Goal: Information Seeking & Learning: Find specific fact

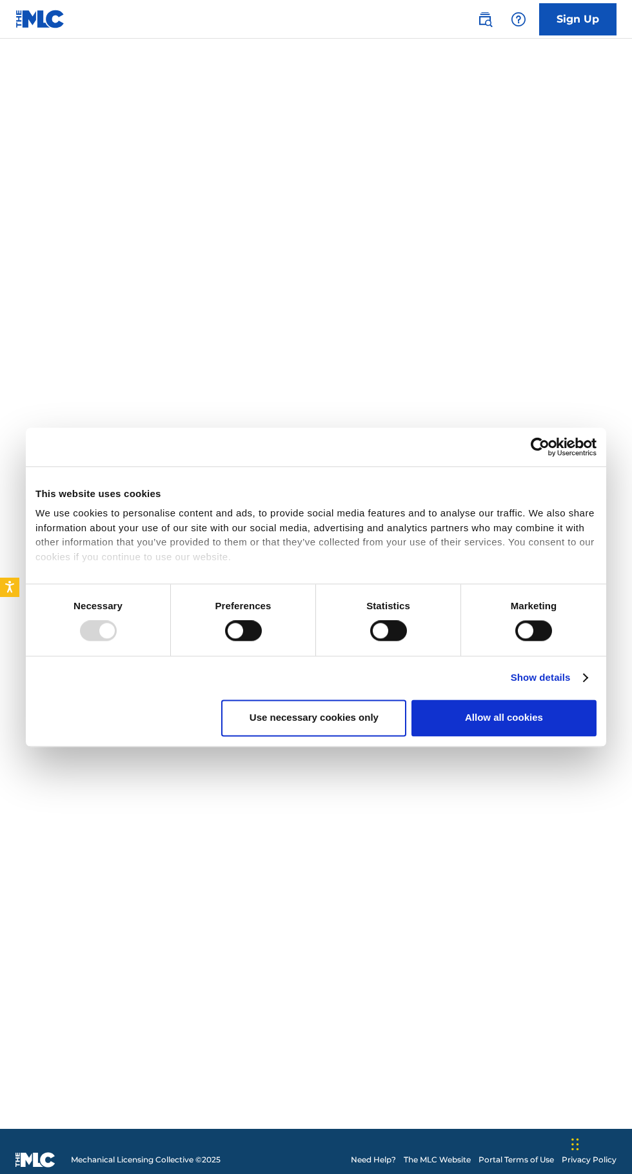
click at [344, 564] on div "We use cookies to personalise content and ads, to provide social media features…" at bounding box center [315, 535] width 561 height 58
click at [535, 737] on button "Allow all cookies" at bounding box center [503, 718] width 185 height 37
checkbox input "true"
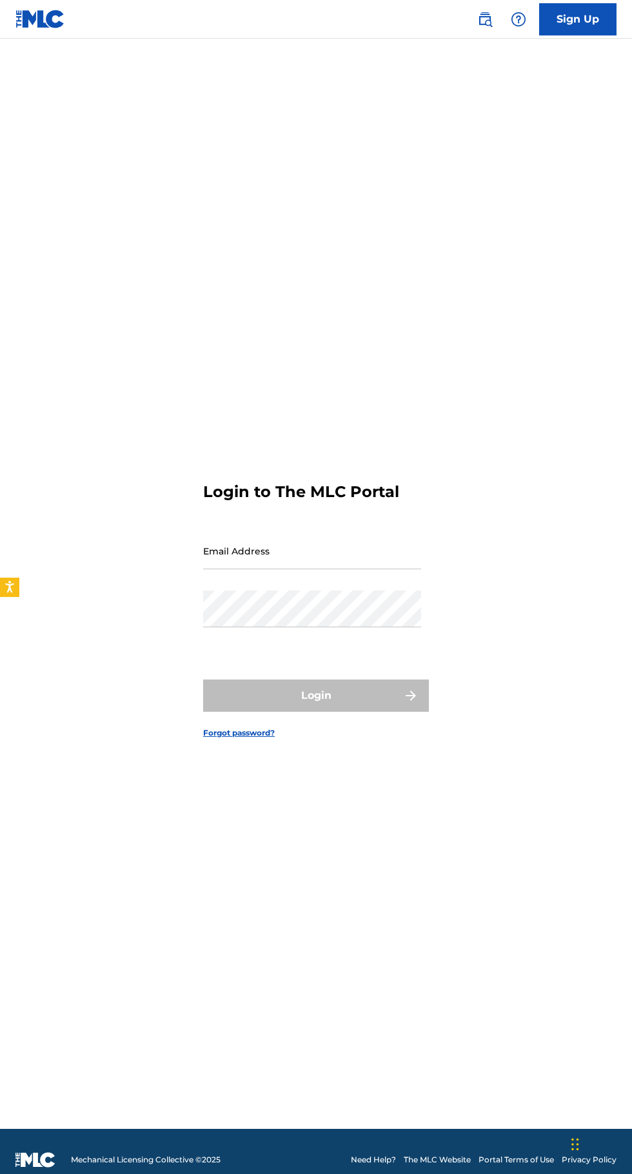
click at [345, 569] on input "Email Address" at bounding box center [312, 551] width 218 height 37
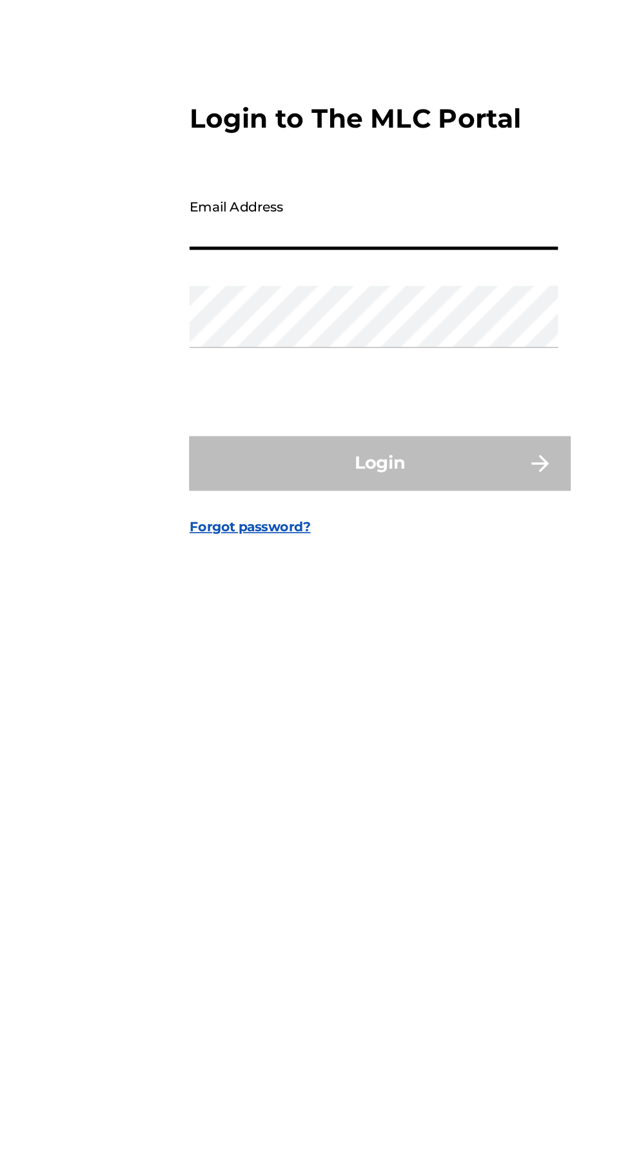
type input "[EMAIL_ADDRESS][DOMAIN_NAME]"
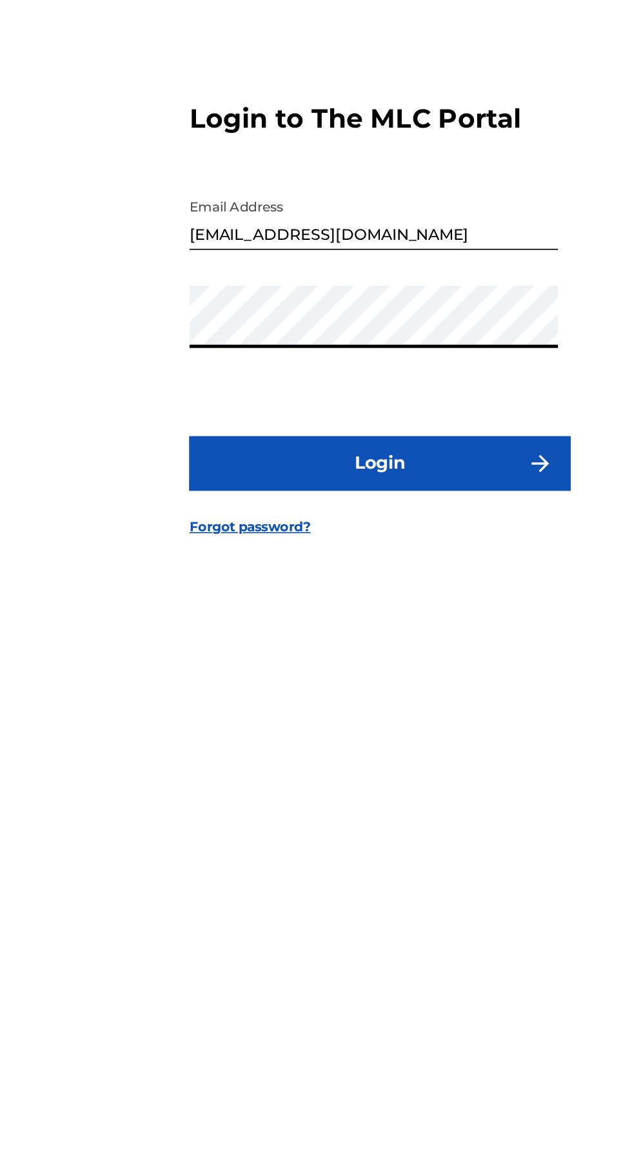
click at [384, 712] on button "Login" at bounding box center [316, 696] width 226 height 32
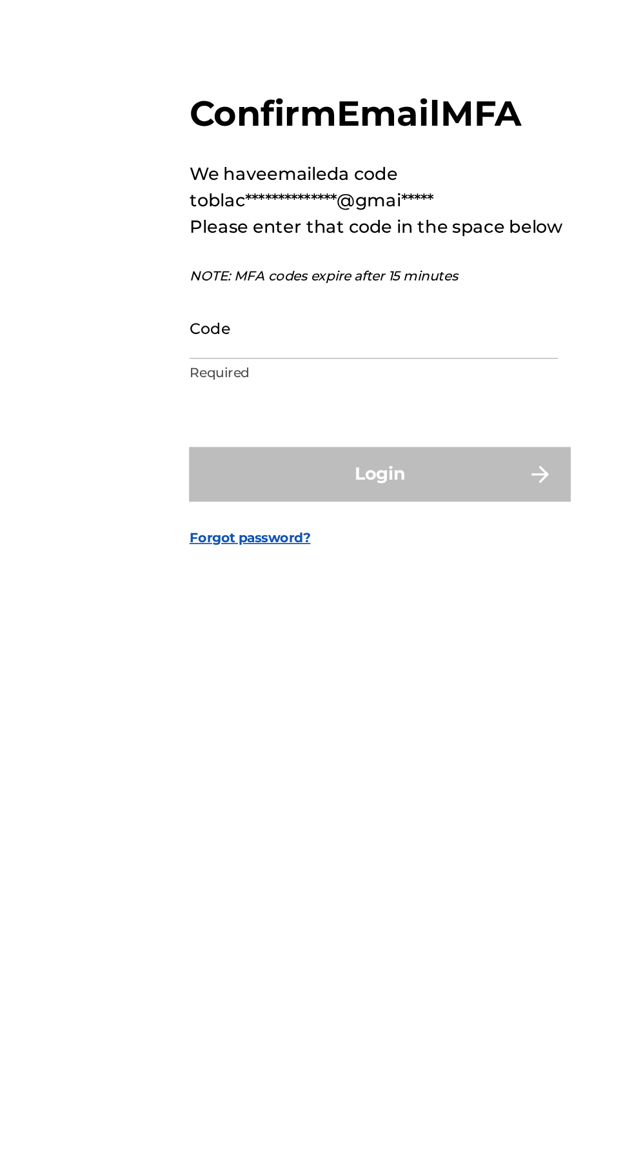
scroll to position [6, 0]
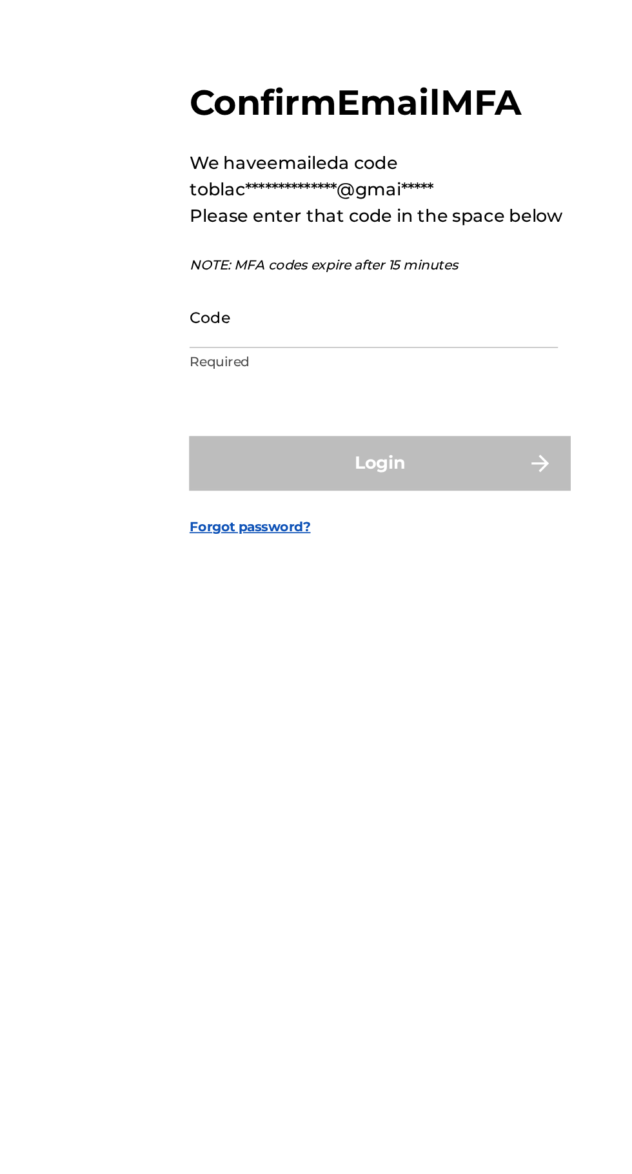
click at [292, 627] on input "Code" at bounding box center [312, 609] width 218 height 37
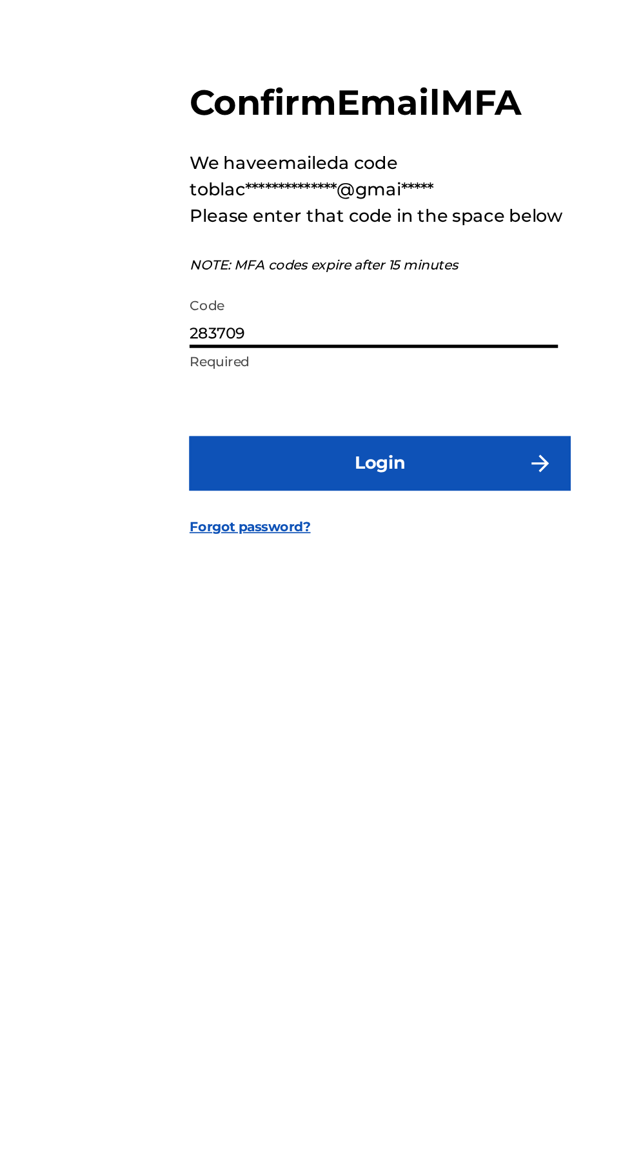
type input "283709"
click at [403, 704] on img "submit" at bounding box center [410, 695] width 15 height 15
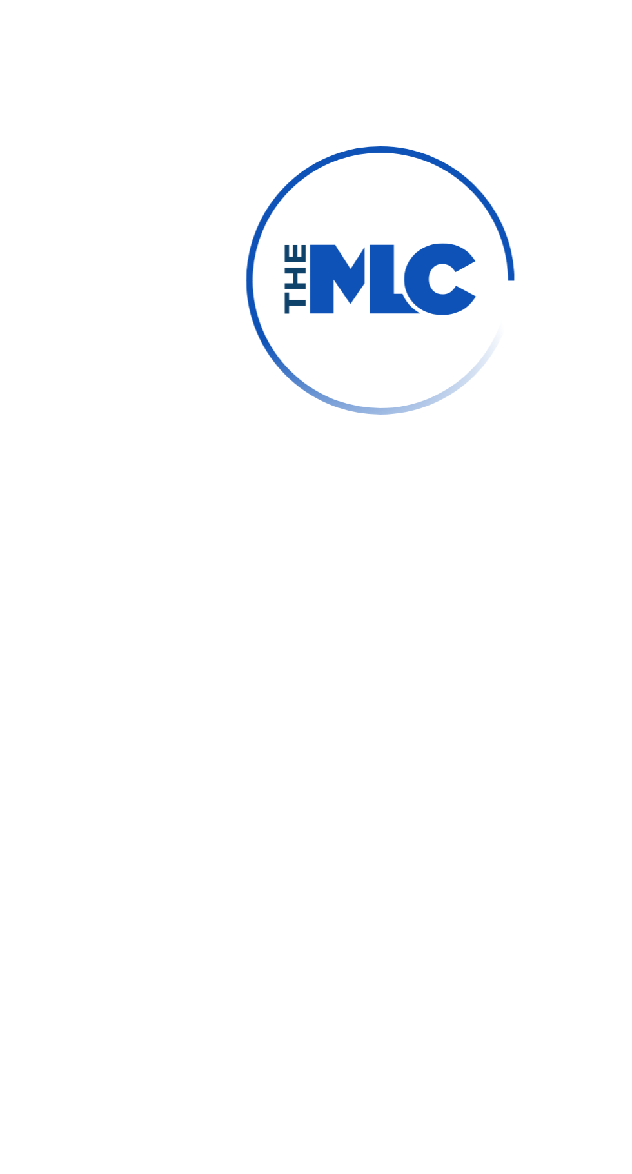
scroll to position [0, 0]
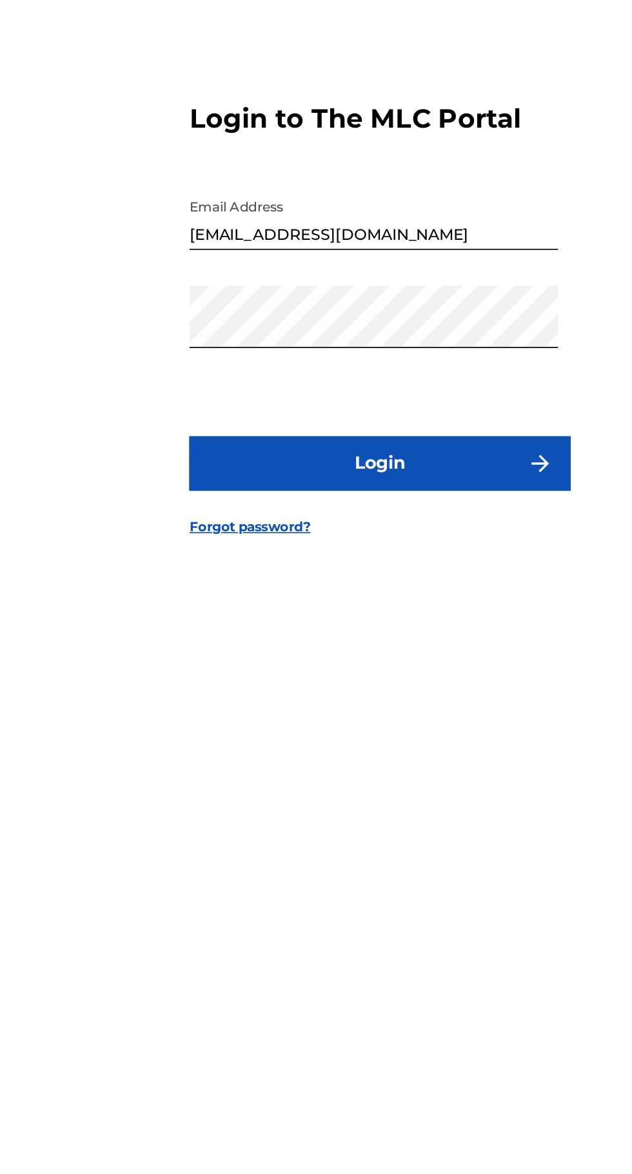
click at [390, 712] on button "Login" at bounding box center [316, 696] width 226 height 32
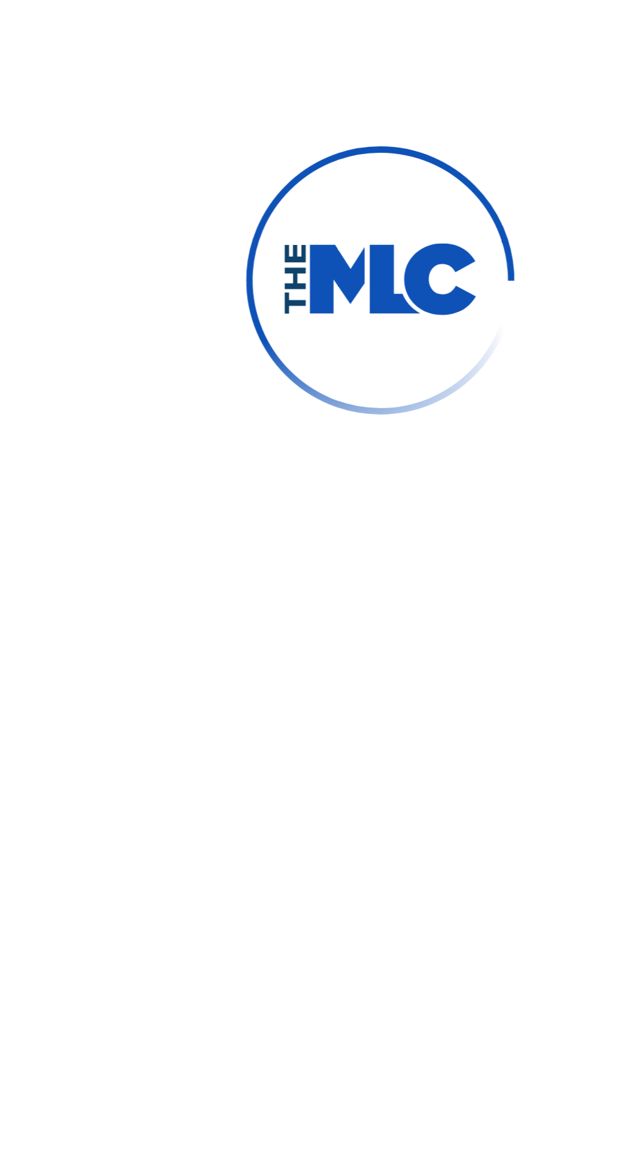
scroll to position [6, 0]
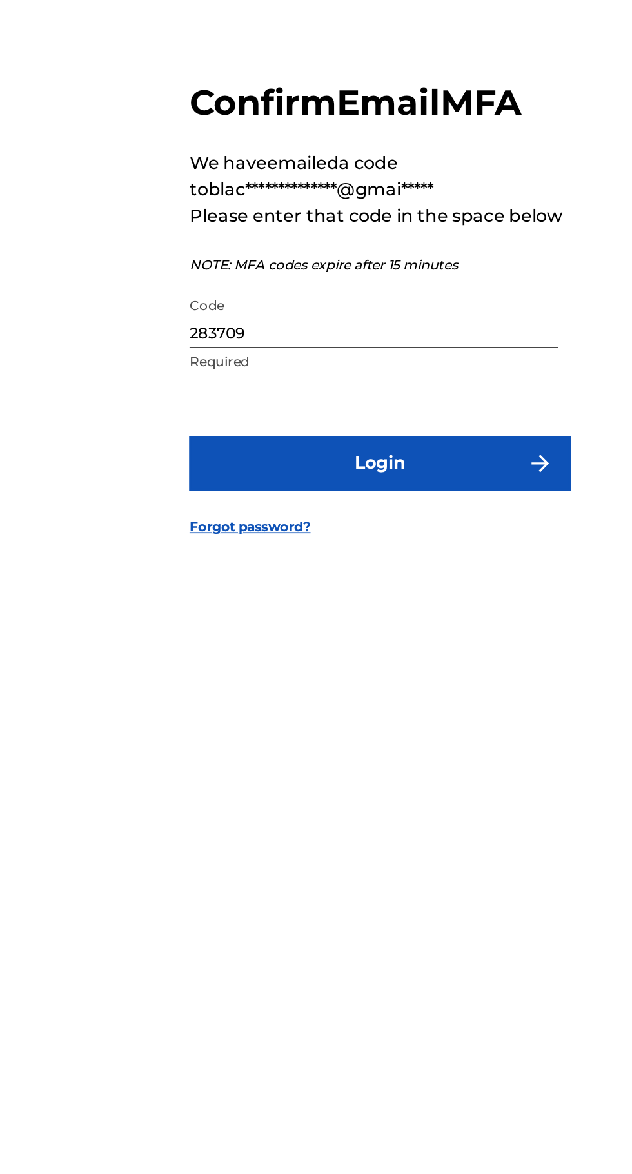
click at [311, 627] on input "283709" at bounding box center [312, 609] width 218 height 37
type input "284700"
click at [399, 712] on button "Login" at bounding box center [316, 696] width 226 height 32
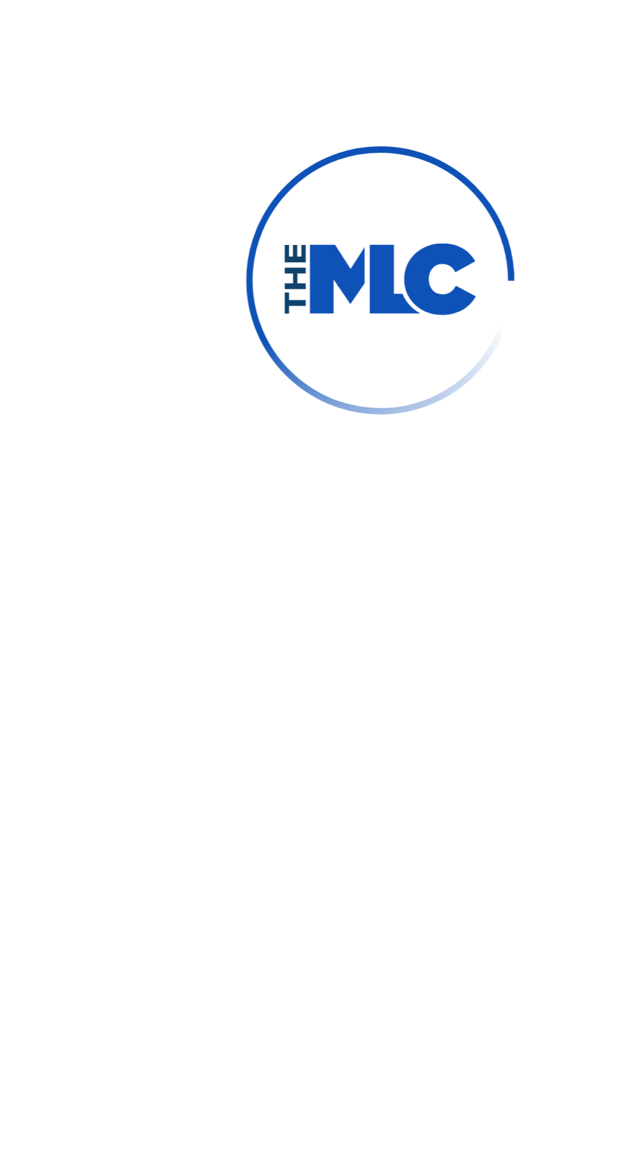
scroll to position [0, 0]
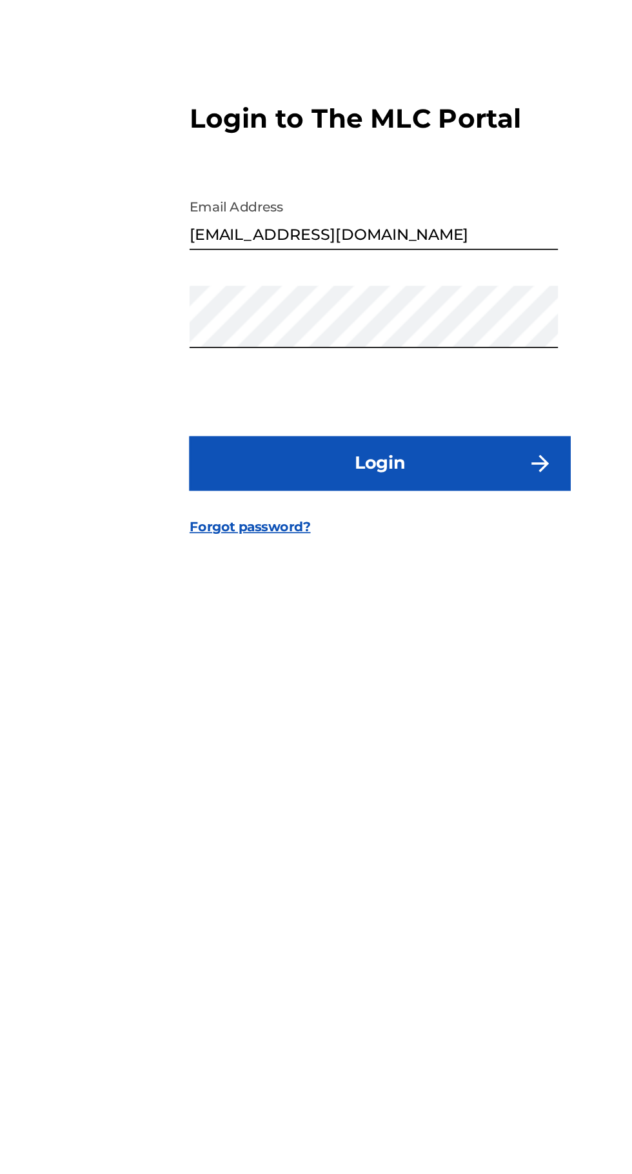
click at [390, 712] on button "Login" at bounding box center [316, 696] width 226 height 32
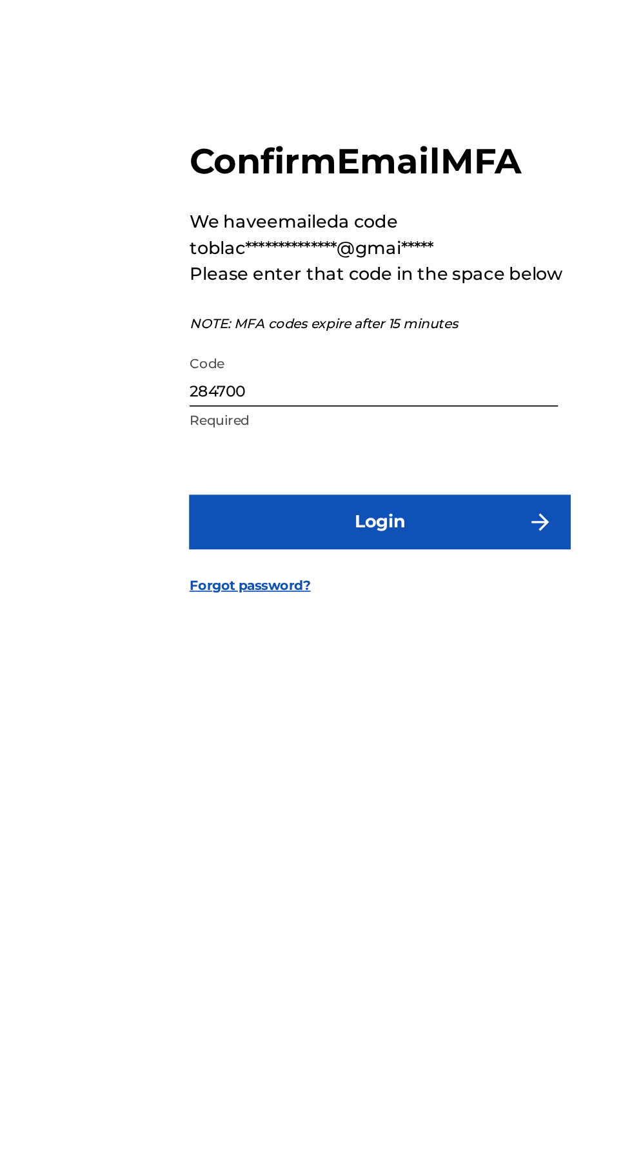
scroll to position [6, 0]
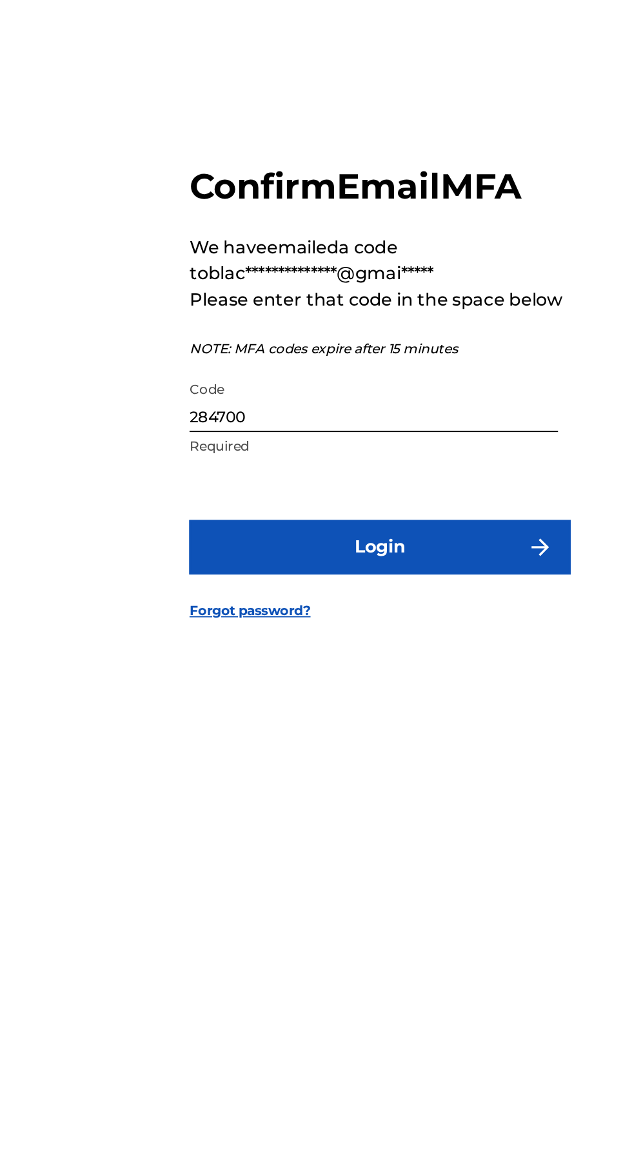
click at [344, 627] on input "284700" at bounding box center [312, 609] width 218 height 37
click at [290, 627] on input "284709" at bounding box center [312, 609] width 218 height 37
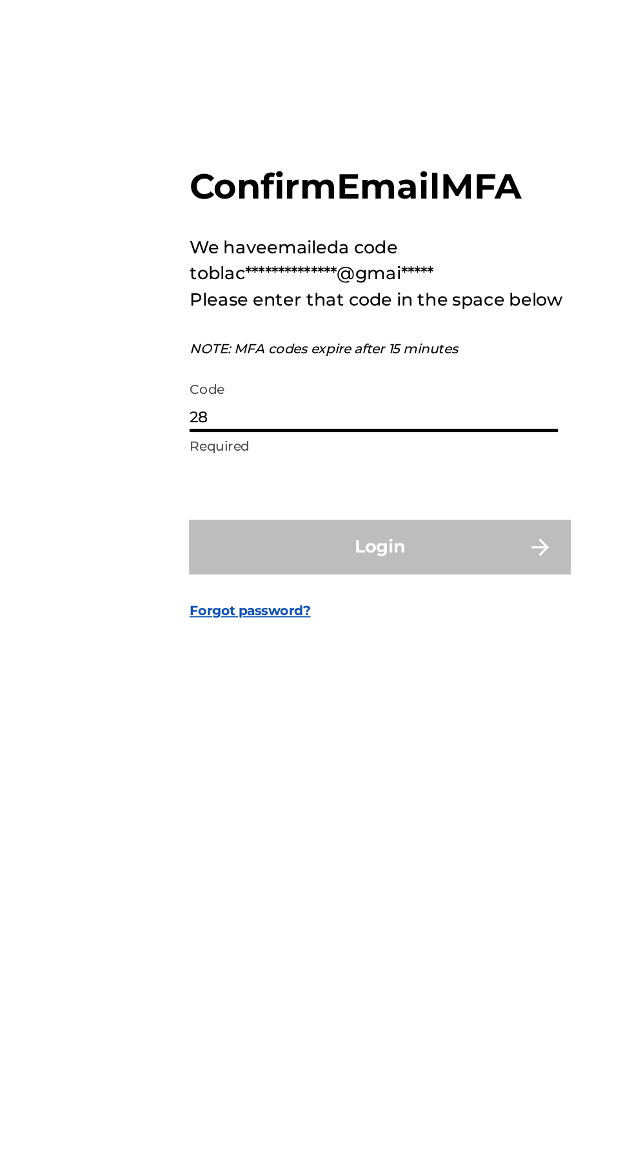
type input "2"
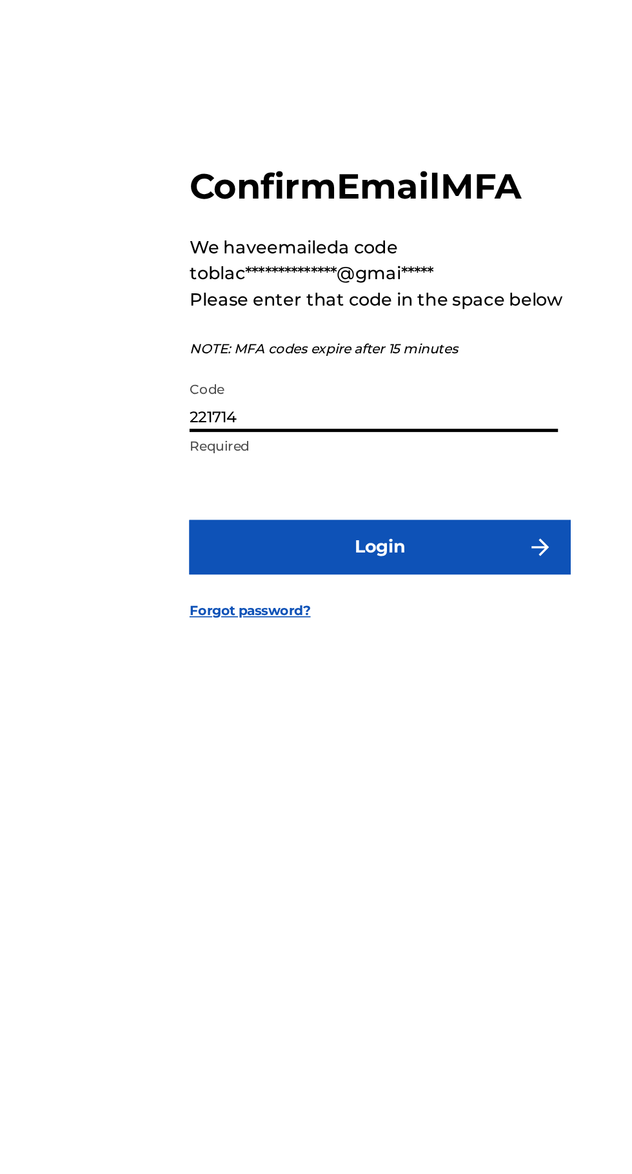
type input "221714"
click at [203, 680] on button "Login" at bounding box center [316, 696] width 226 height 32
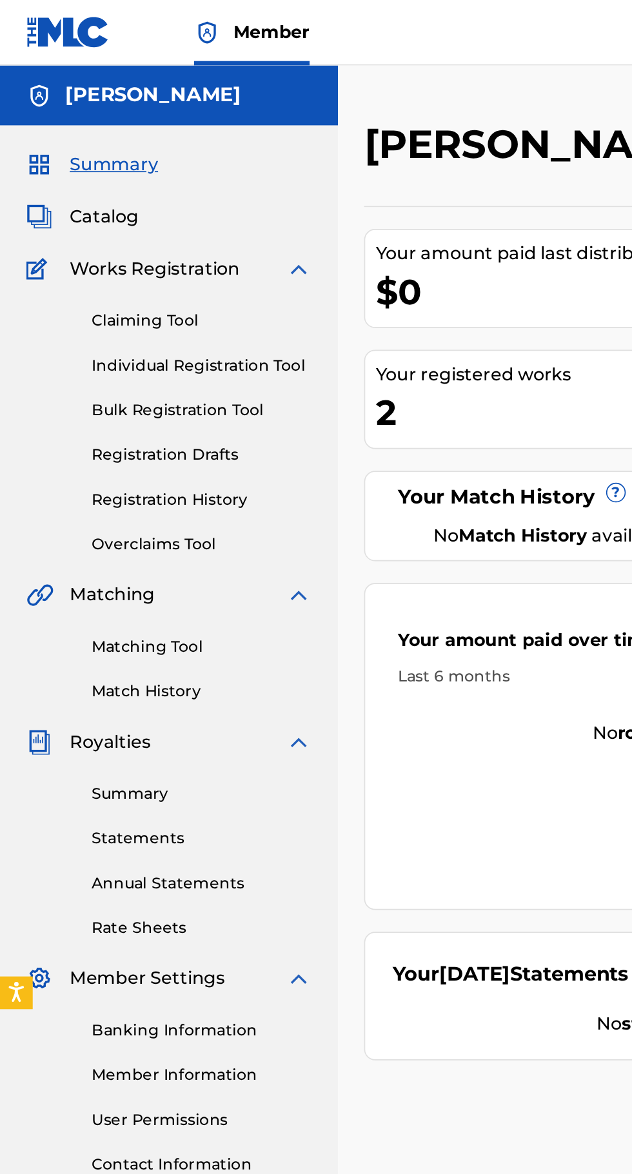
click at [301, 217] on div "Your registered works" at bounding box center [321, 221] width 199 height 15
click at [75, 132] on span "Catalog" at bounding box center [61, 128] width 41 height 15
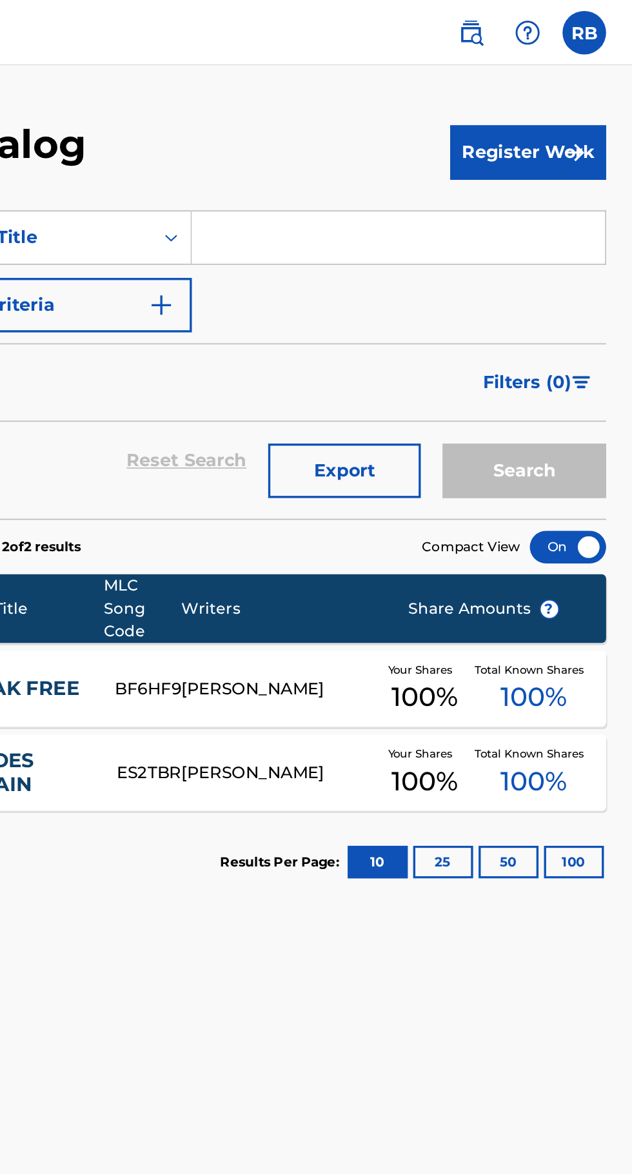
click at [573, 411] on span "100 %" at bounding box center [573, 412] width 39 height 23
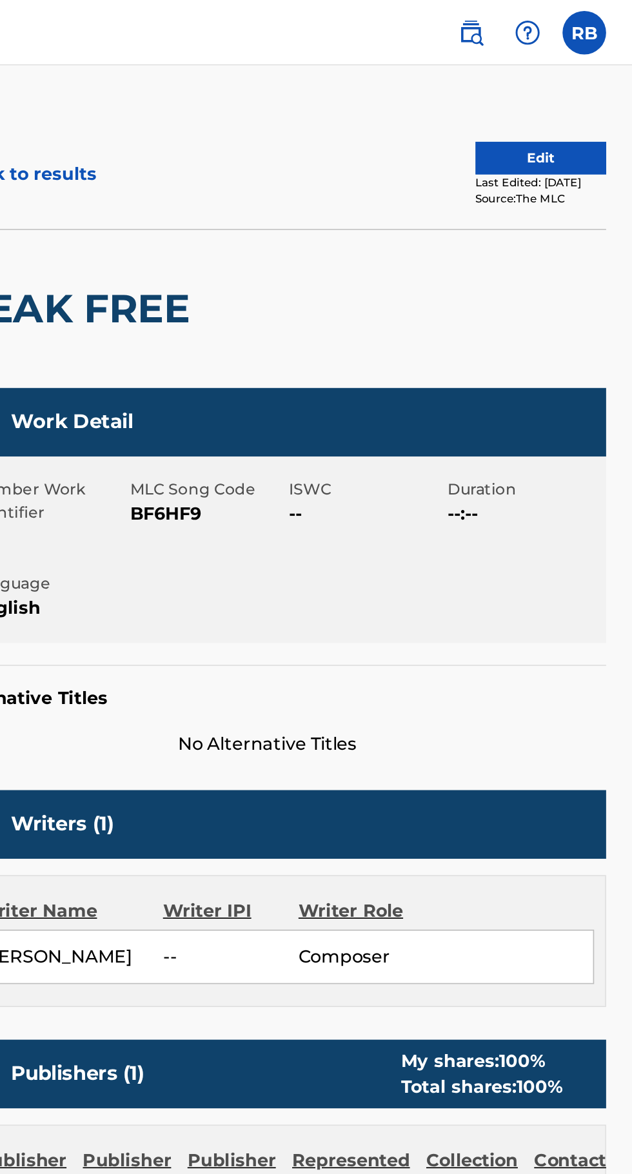
click at [612, 23] on label at bounding box center [604, 19] width 26 height 26
click at [604, 19] on input "RB [PERSON_NAME] [EMAIL_ADDRESS][DOMAIN_NAME] Notification Preferences Profile …" at bounding box center [604, 19] width 0 height 0
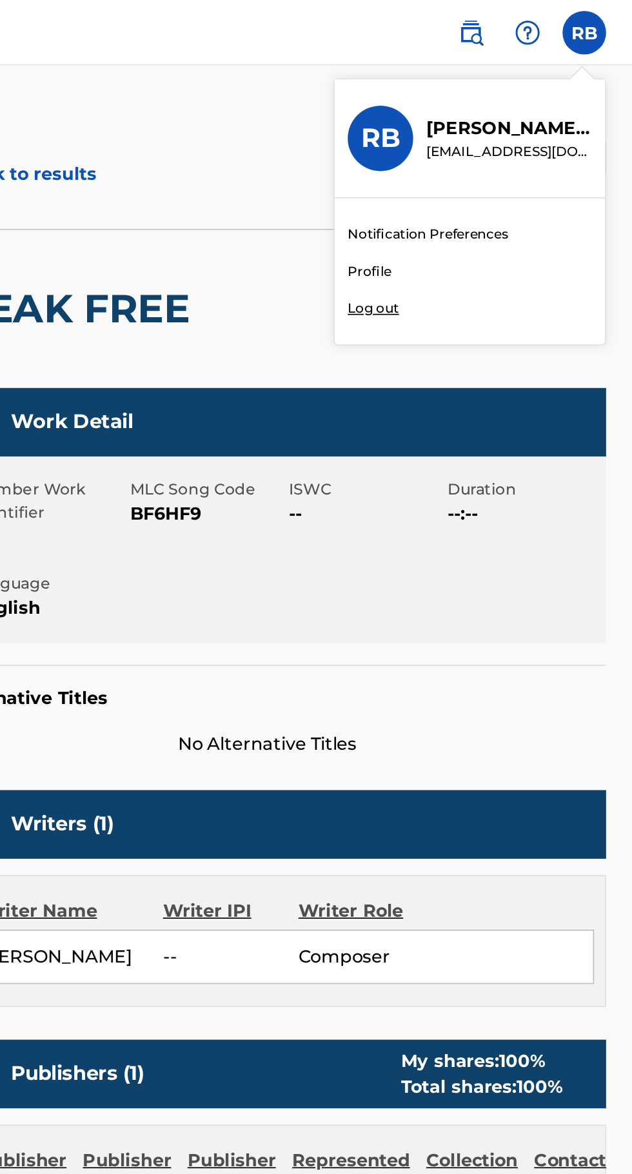
click at [570, 21] on img at bounding box center [569, 19] width 15 height 15
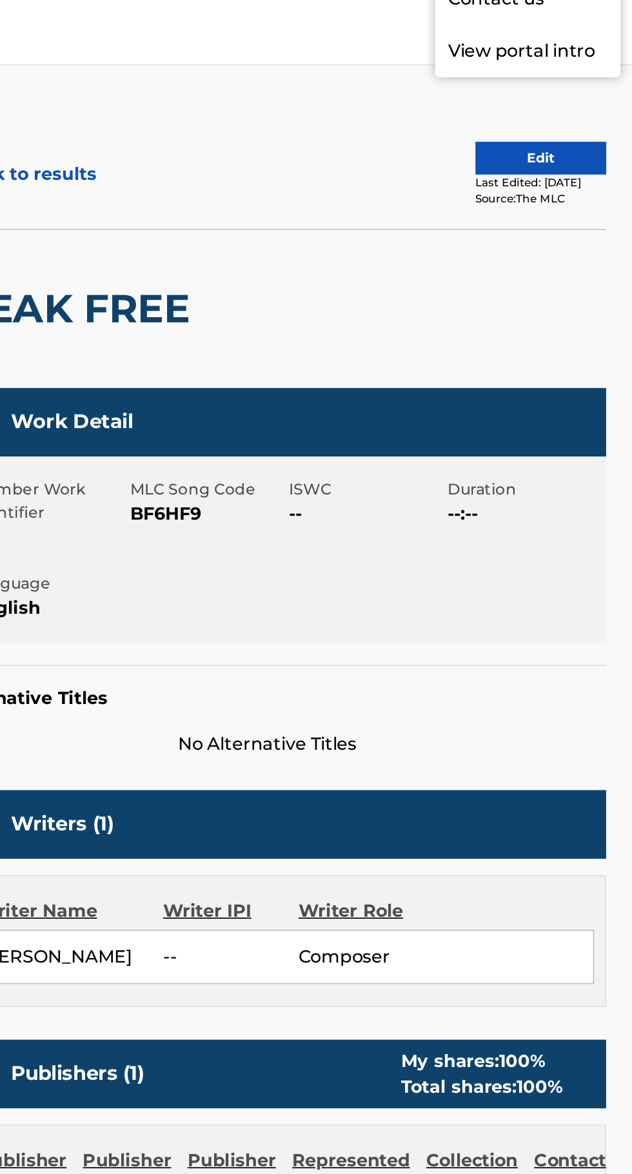
click at [535, 19] on img at bounding box center [536, 19] width 15 height 15
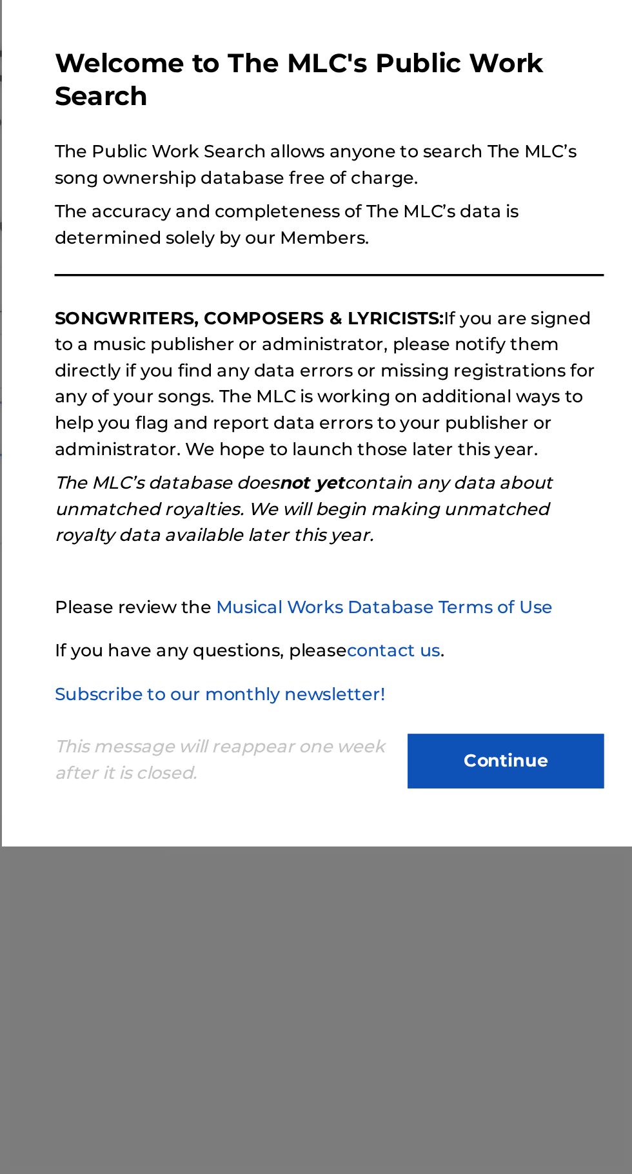
click at [431, 549] on button "Continue" at bounding box center [420, 533] width 116 height 32
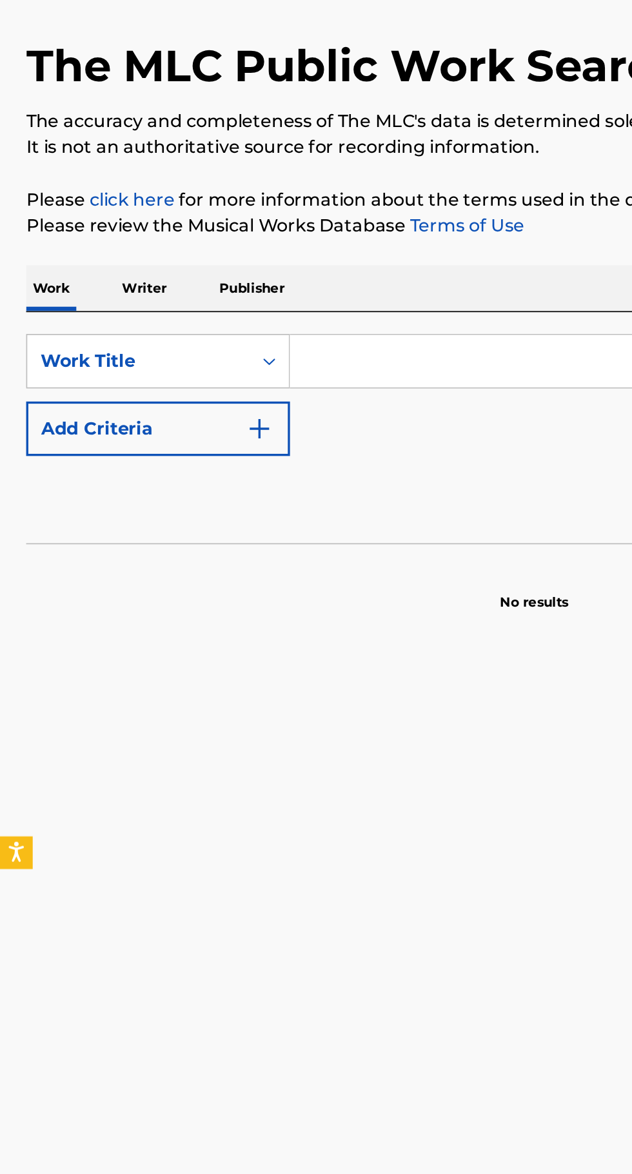
click at [337, 294] on input "Search Form" at bounding box center [394, 296] width 444 height 31
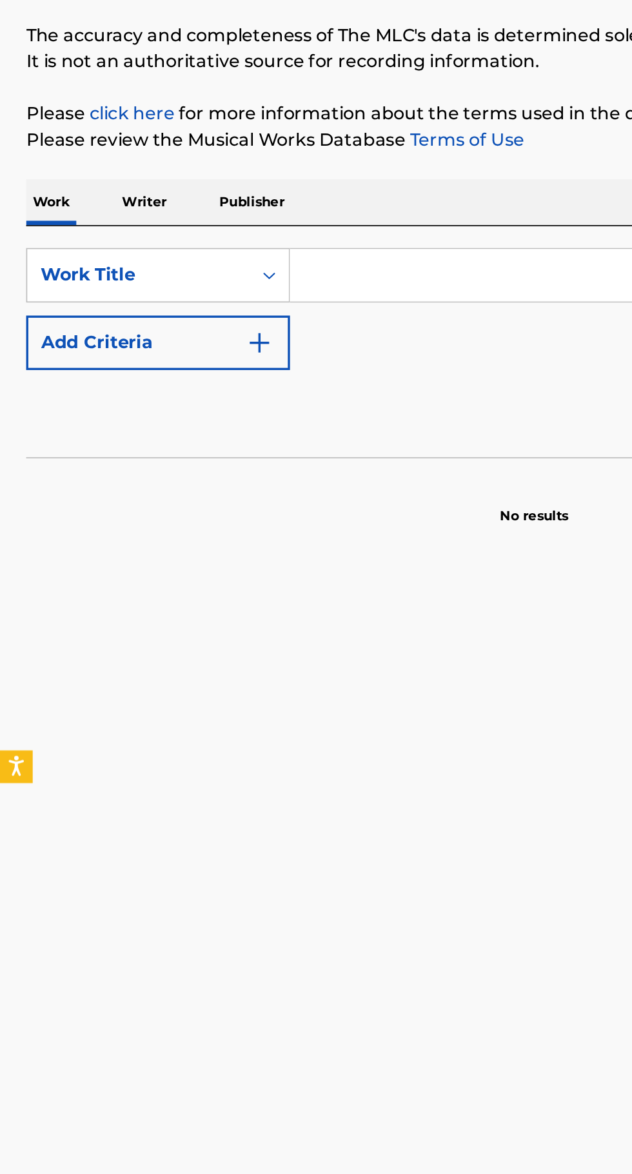
click at [98, 257] on p "Writer" at bounding box center [85, 253] width 34 height 27
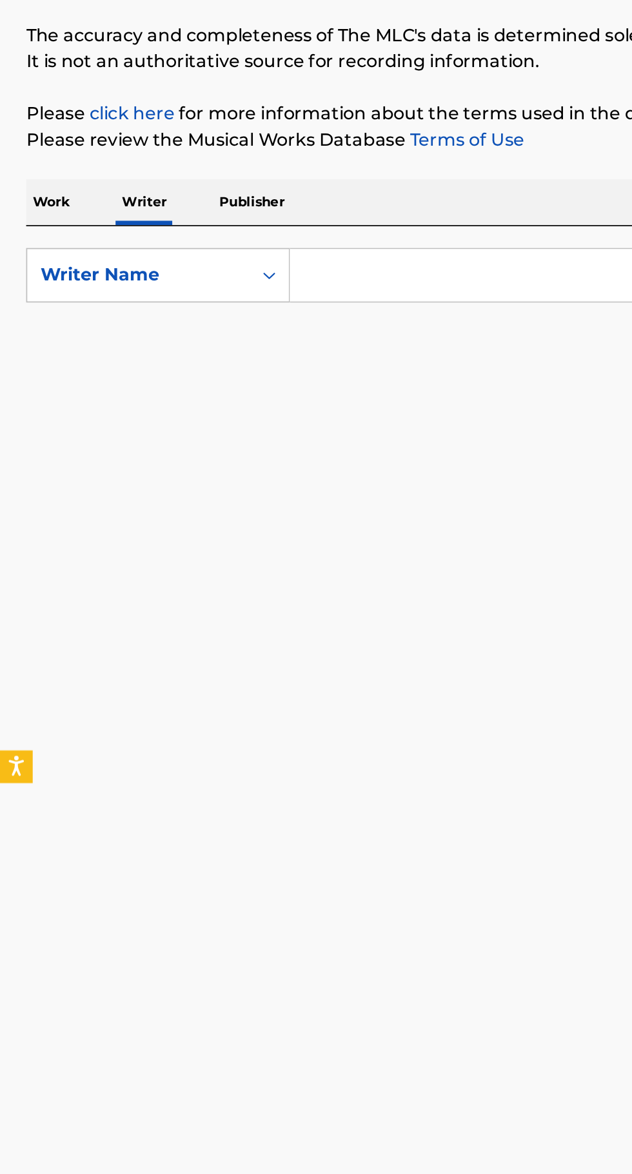
click at [261, 292] on input "Search Form" at bounding box center [394, 296] width 444 height 31
type input "Chef Kid"
click at [520, 333] on button "Search" at bounding box center [568, 349] width 97 height 32
